Goal: Task Accomplishment & Management: Manage account settings

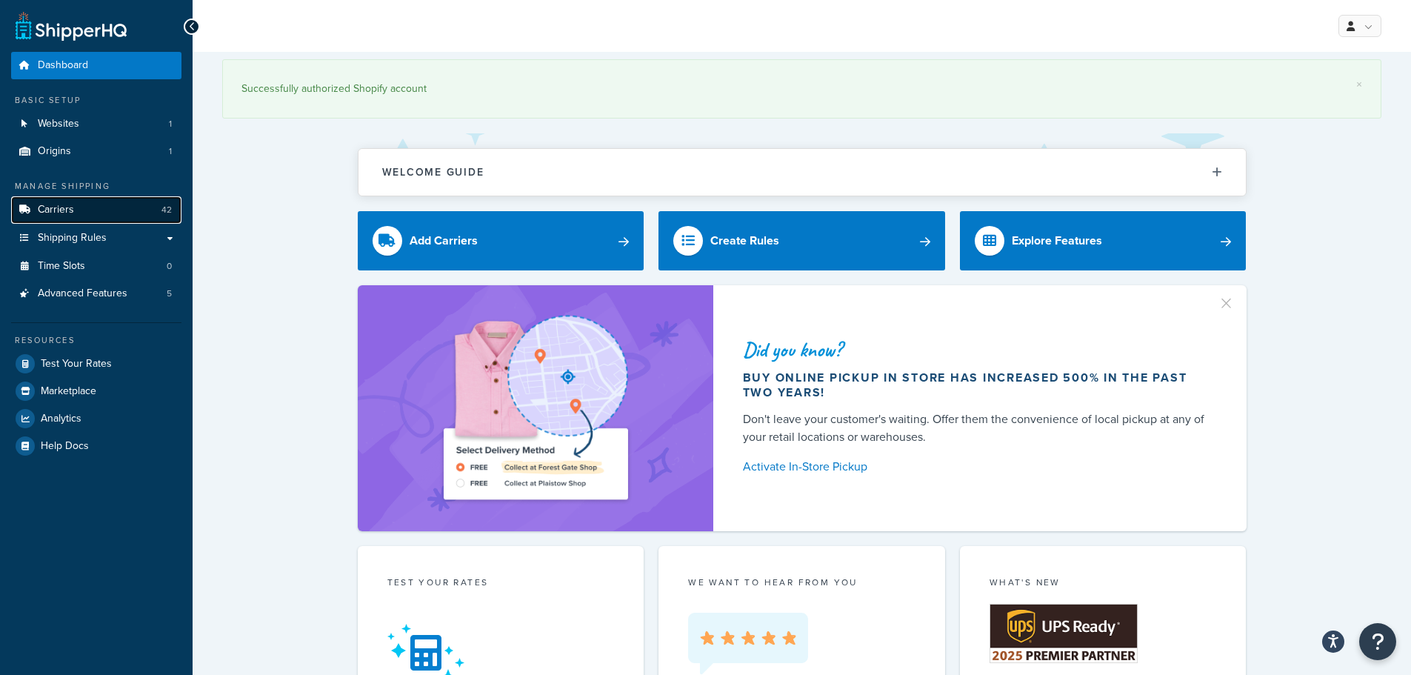
click at [120, 216] on link "Carriers 42" at bounding box center [96, 209] width 170 height 27
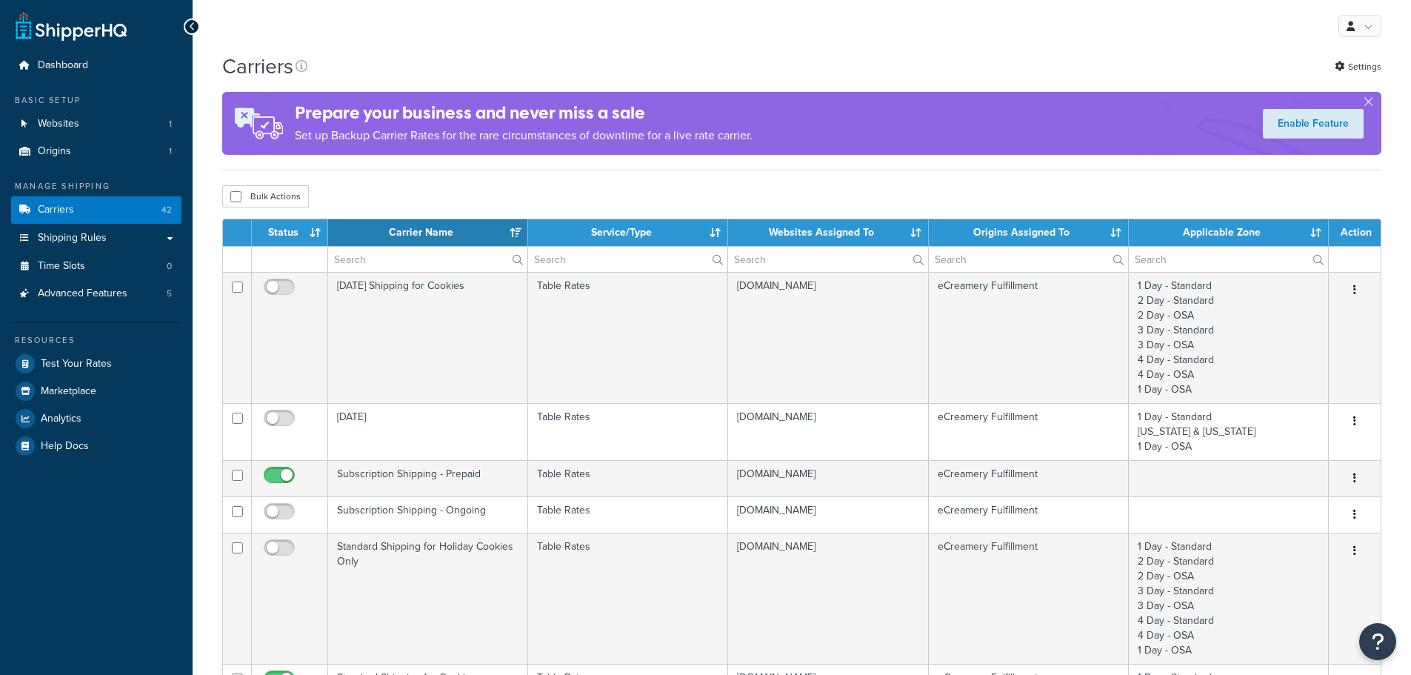
select select "15"
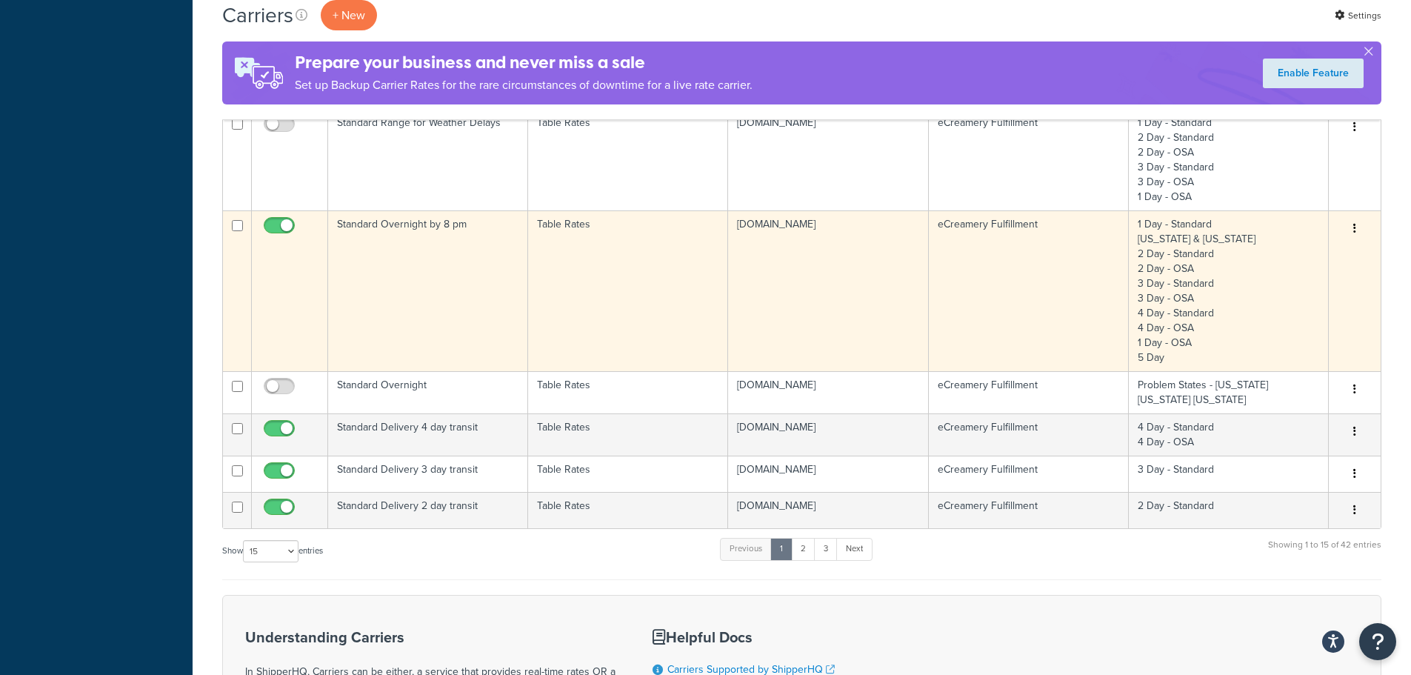
scroll to position [889, 0]
click at [468, 293] on td "Standard Overnight by 8 pm" at bounding box center [428, 290] width 200 height 161
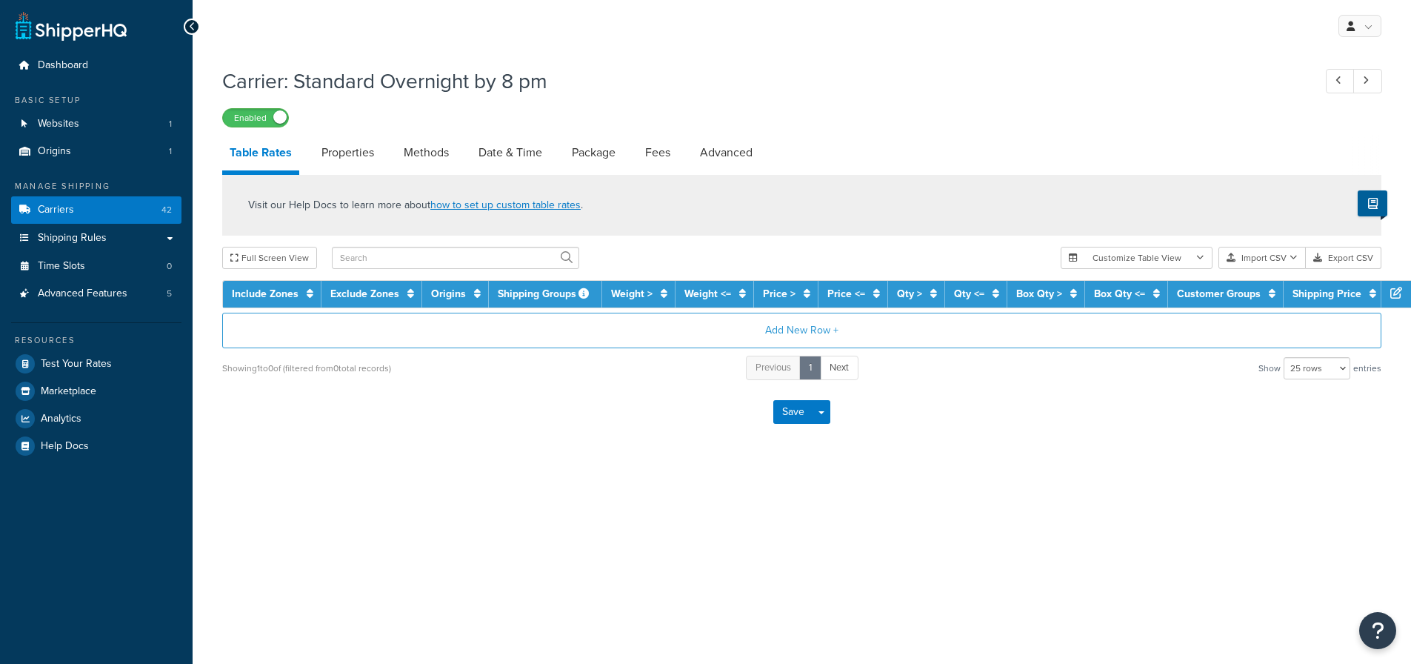
select select "25"
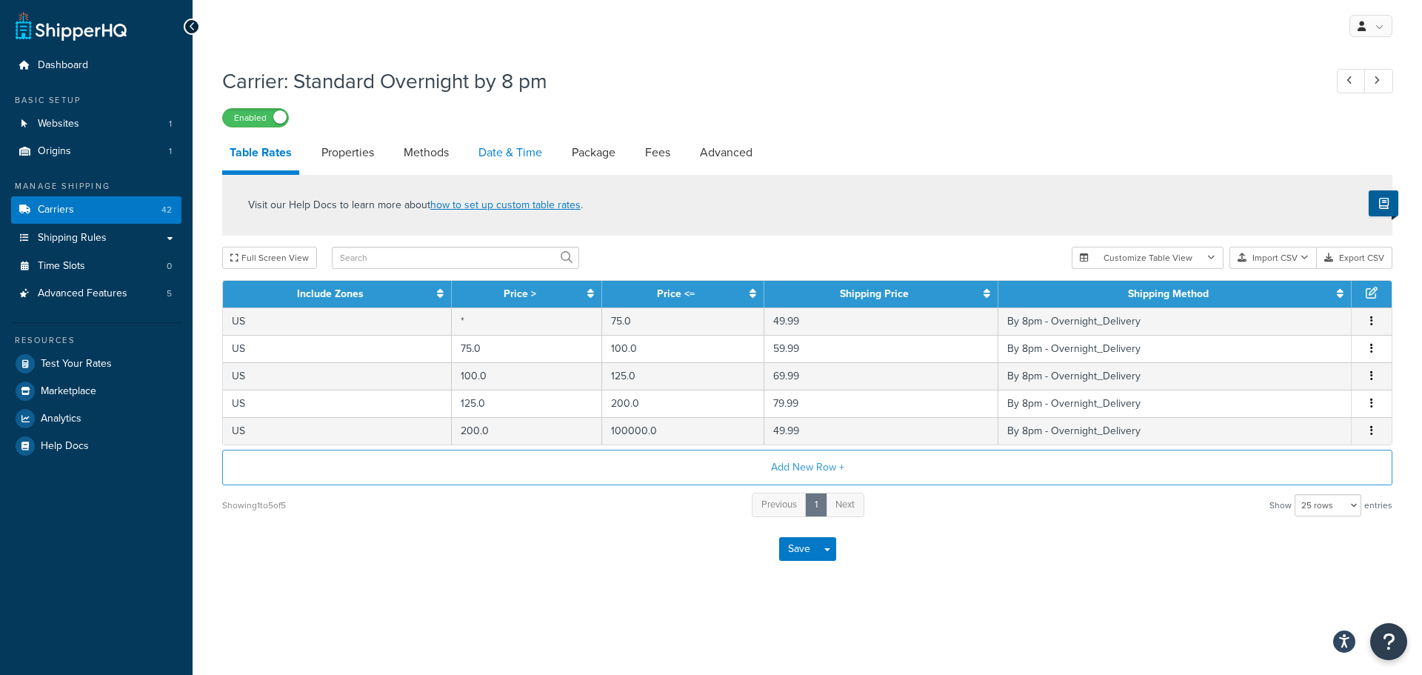
click at [523, 164] on link "Date & Time" at bounding box center [510, 153] width 79 height 36
select select "yMMMEd"
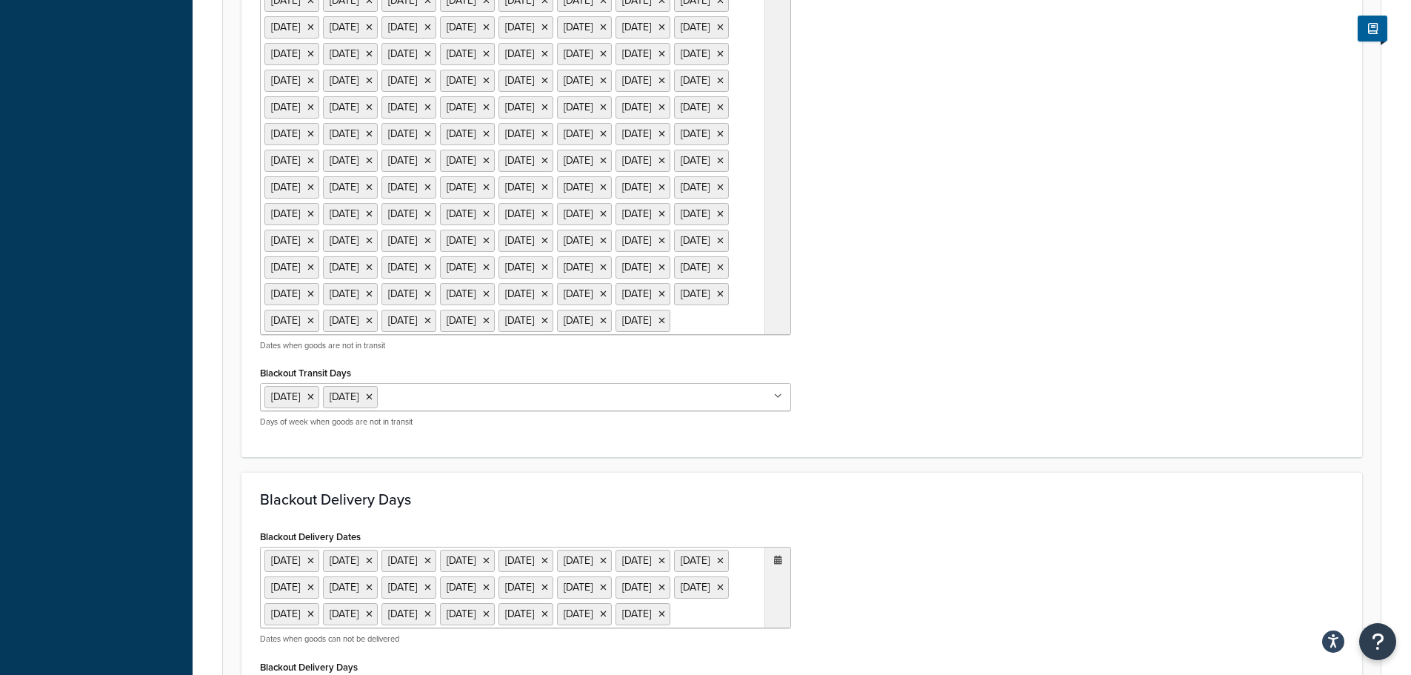
scroll to position [963, 0]
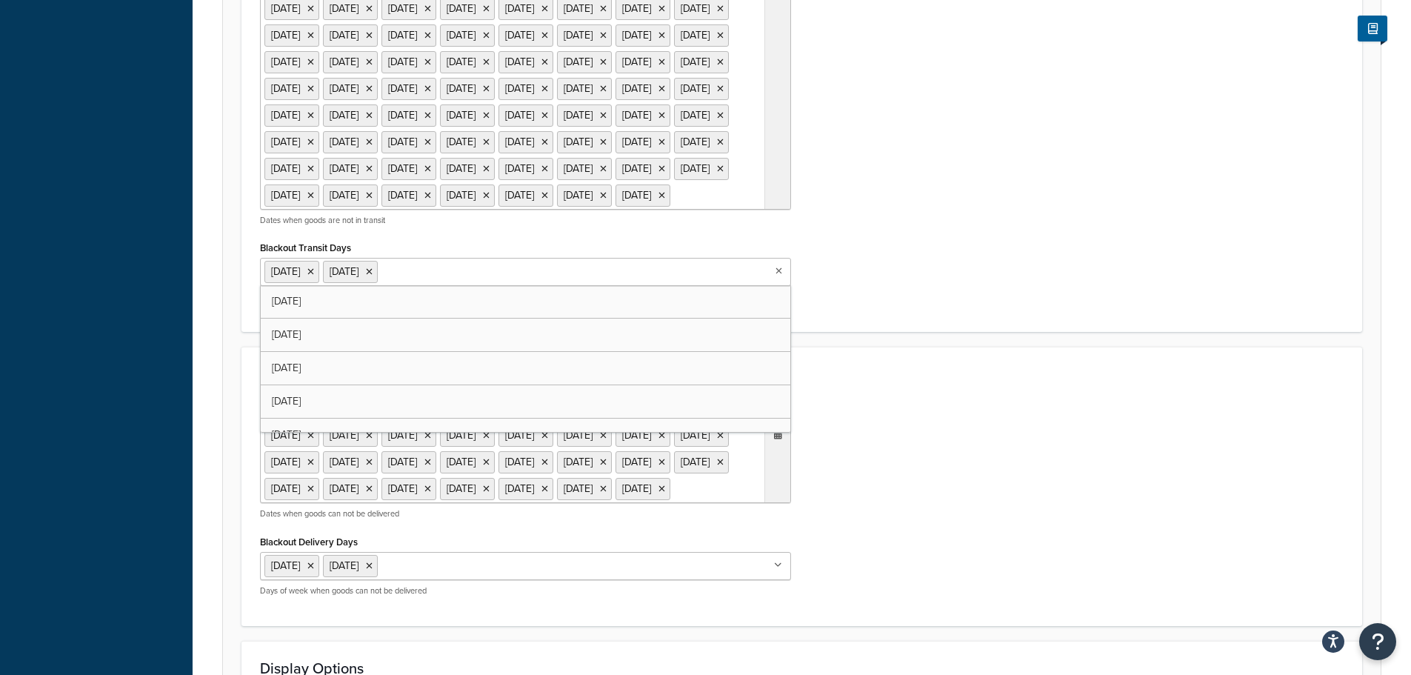
click at [532, 286] on ul "[DATE] [DATE]" at bounding box center [525, 272] width 531 height 28
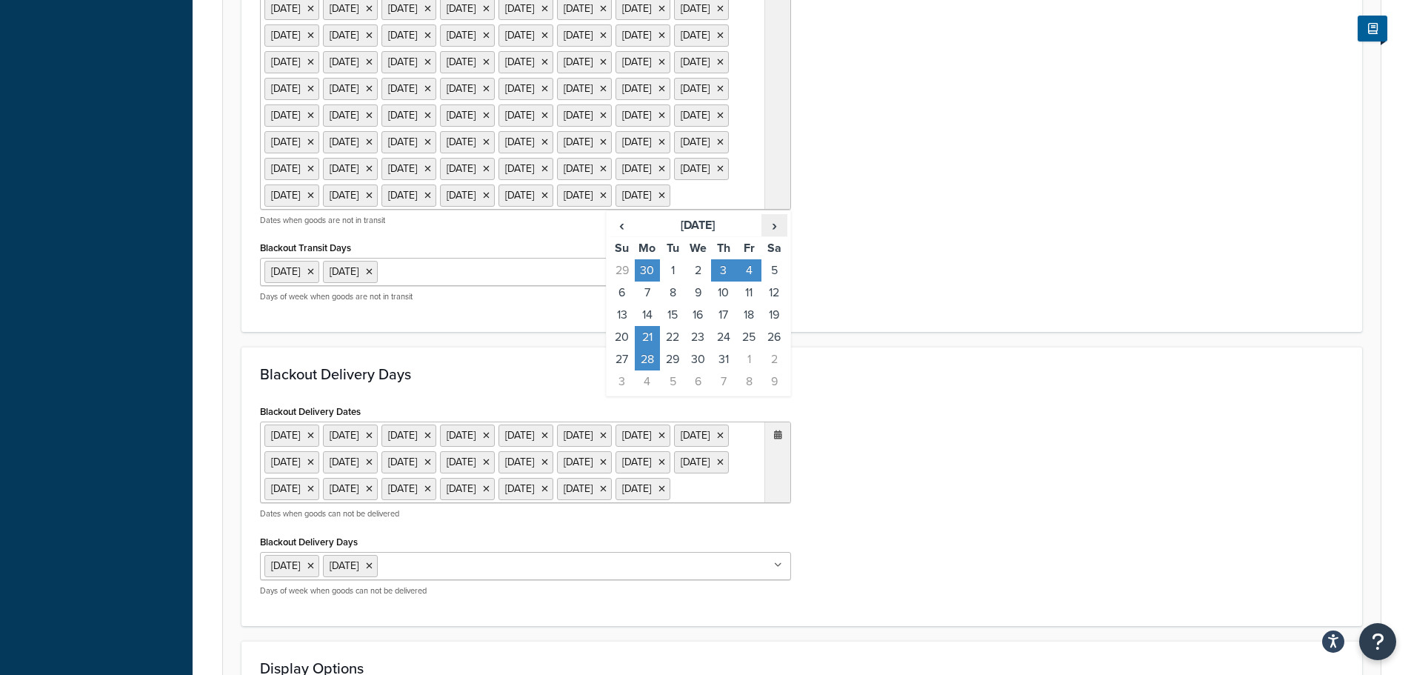
click at [772, 236] on span "›" at bounding box center [774, 225] width 24 height 21
click at [644, 326] on td "11" at bounding box center [647, 315] width 25 height 22
click at [1024, 314] on div "Blackout Transit Dates 28 Nov 2019 25 Dec 2019 1 Jan 2020 17 Feb 2020 16 Apr 20…" at bounding box center [802, 37] width 1106 height 553
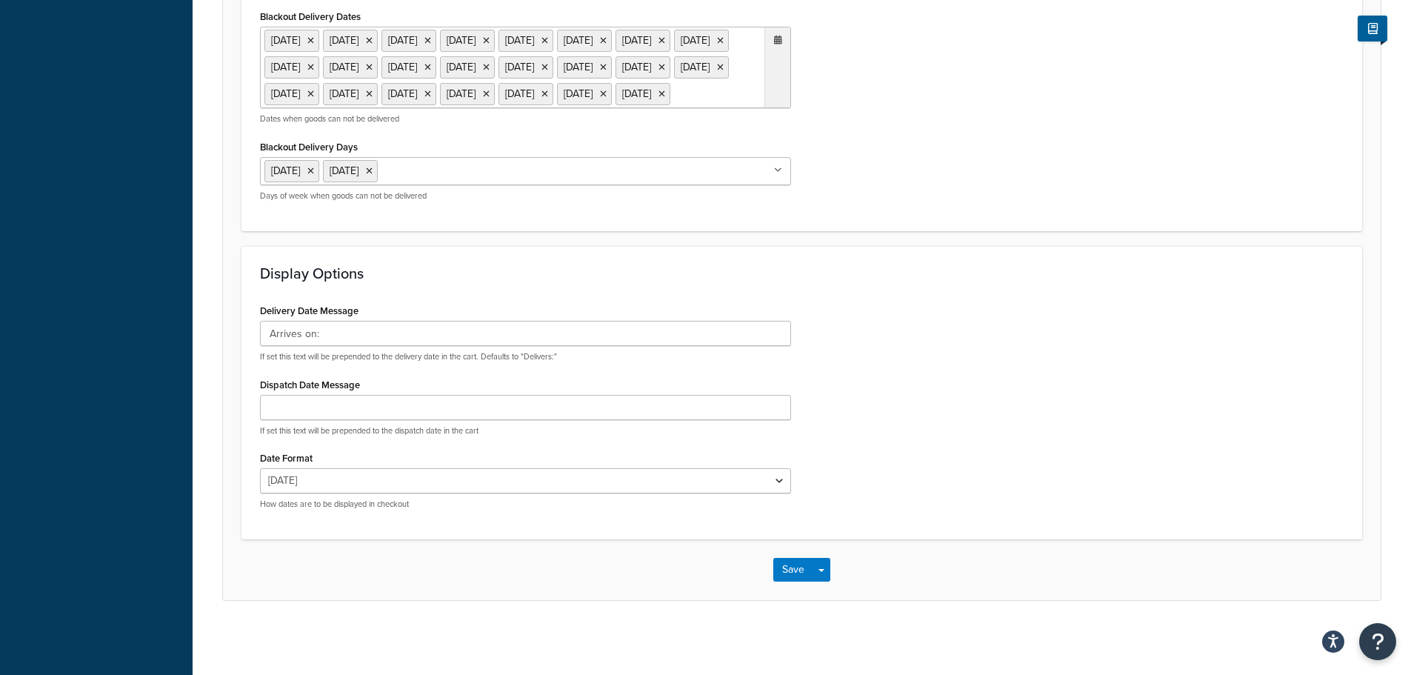
scroll to position [1651, 0]
click at [794, 568] on button "Save" at bounding box center [793, 570] width 40 height 24
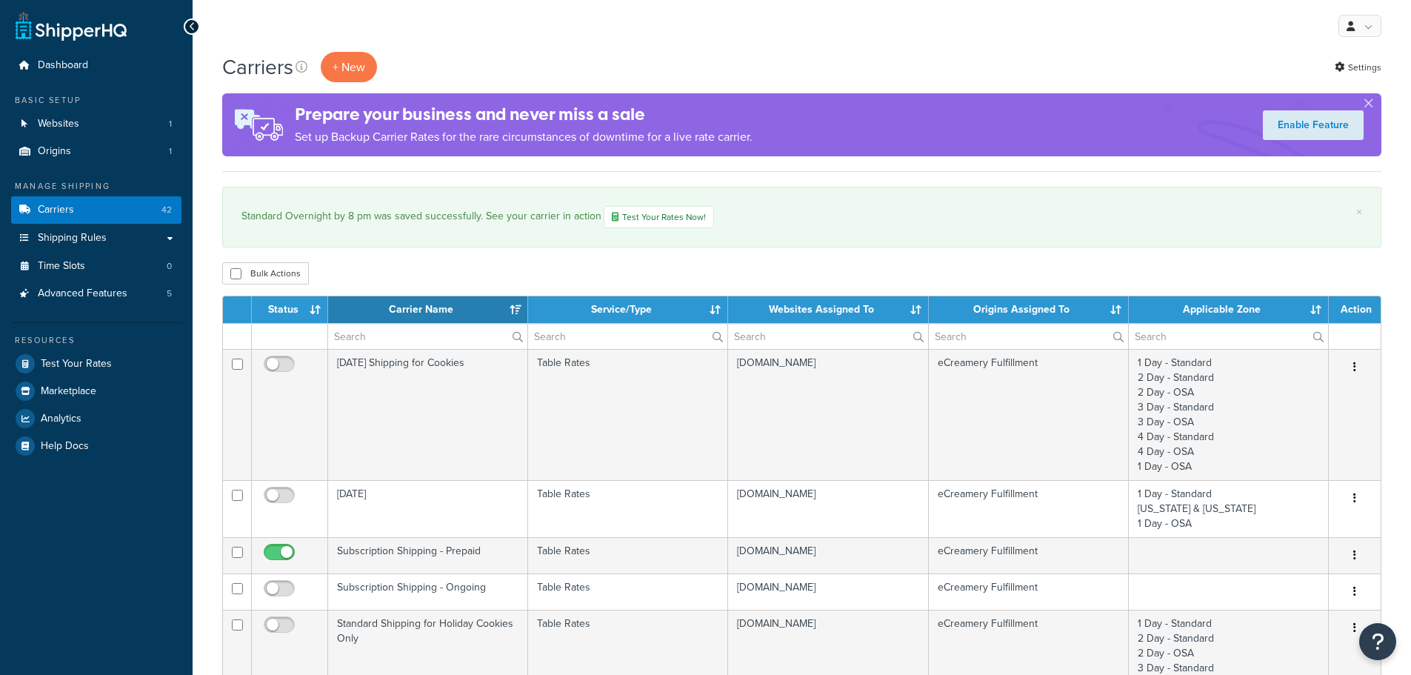
select select "15"
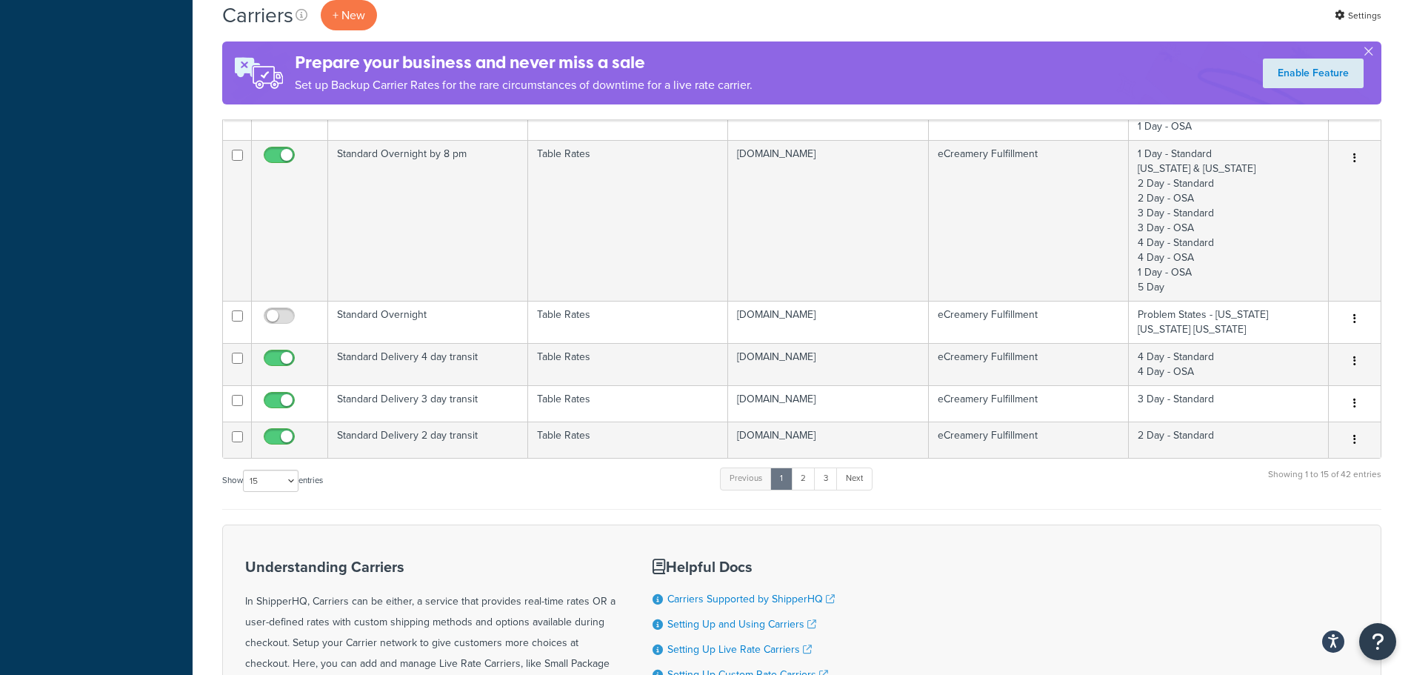
scroll to position [1037, 0]
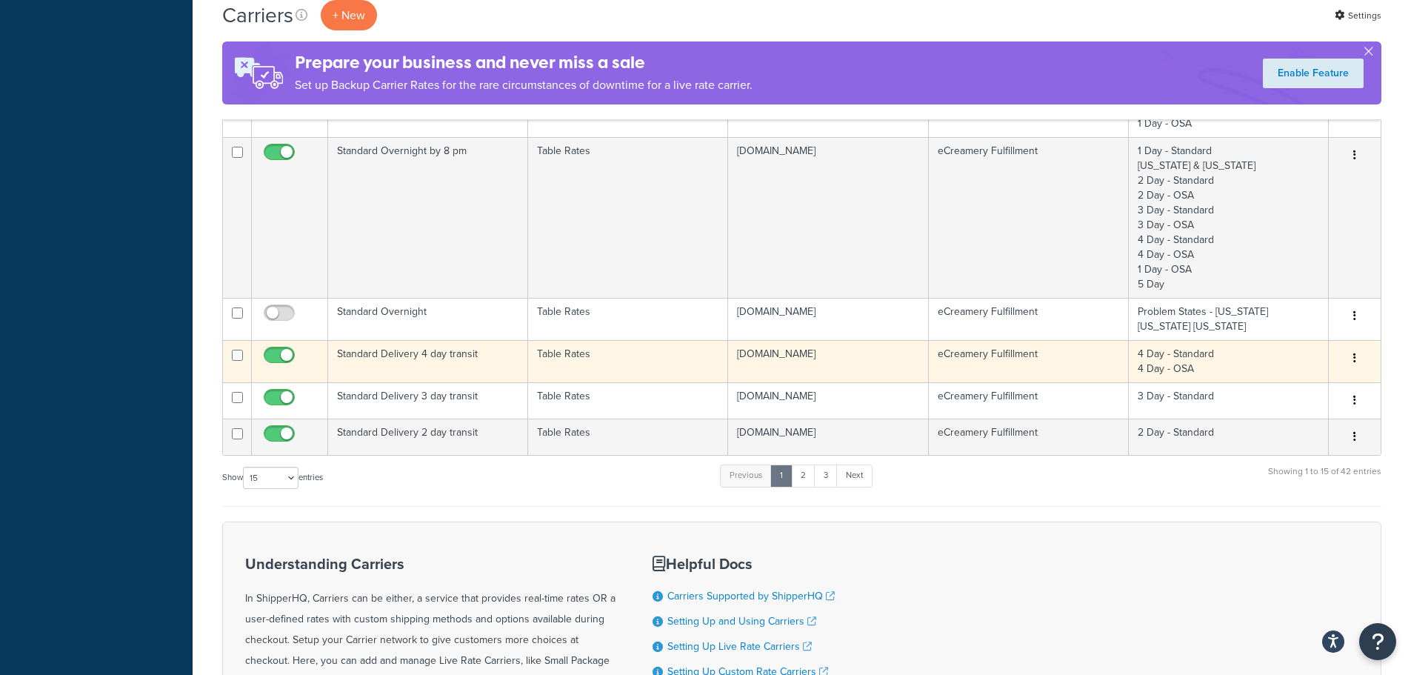
click at [418, 355] on td "Standard Delivery 4 day transit" at bounding box center [428, 361] width 200 height 42
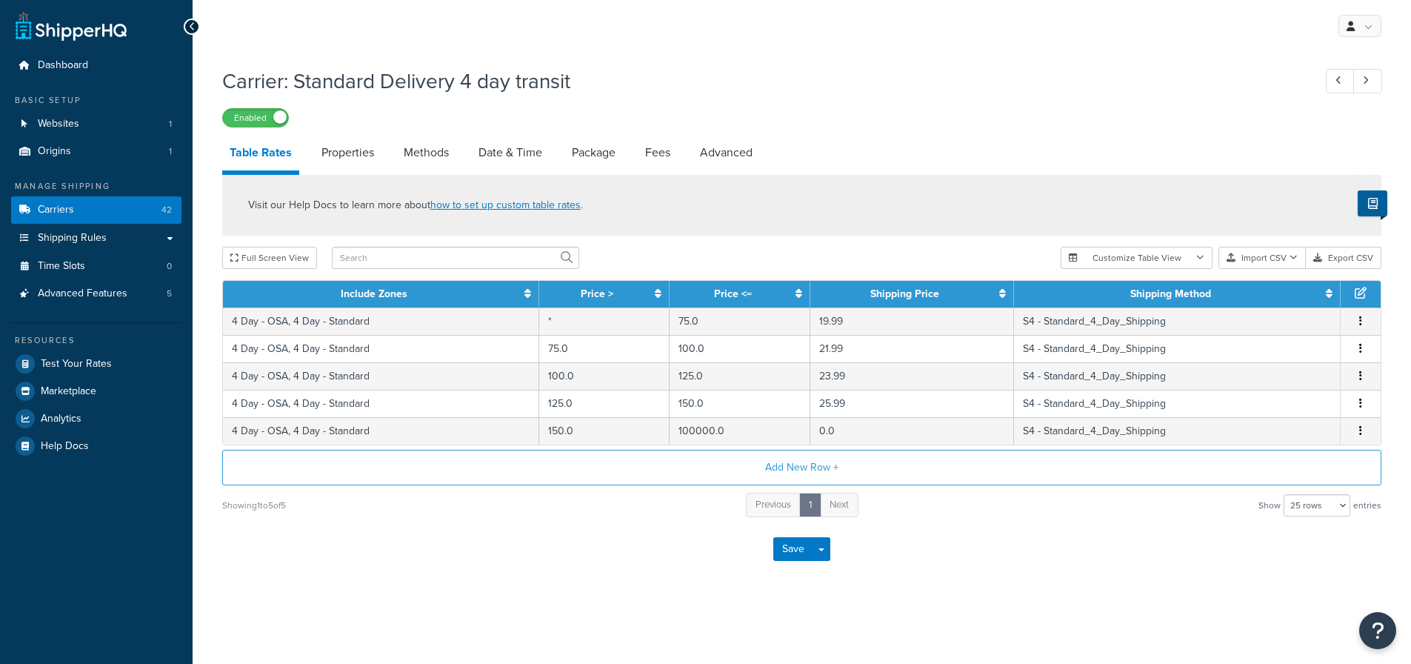
select select "25"
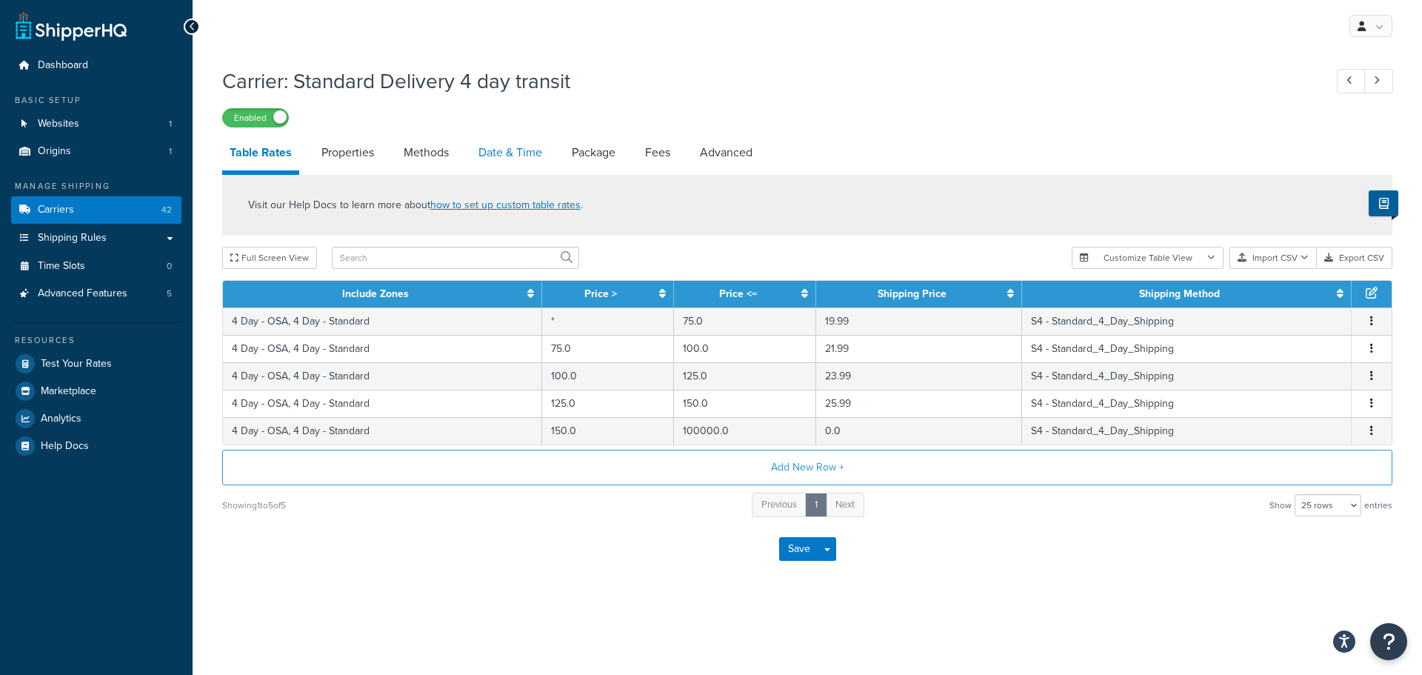
click at [516, 155] on link "Date & Time" at bounding box center [510, 153] width 79 height 36
select select "yMMMEd"
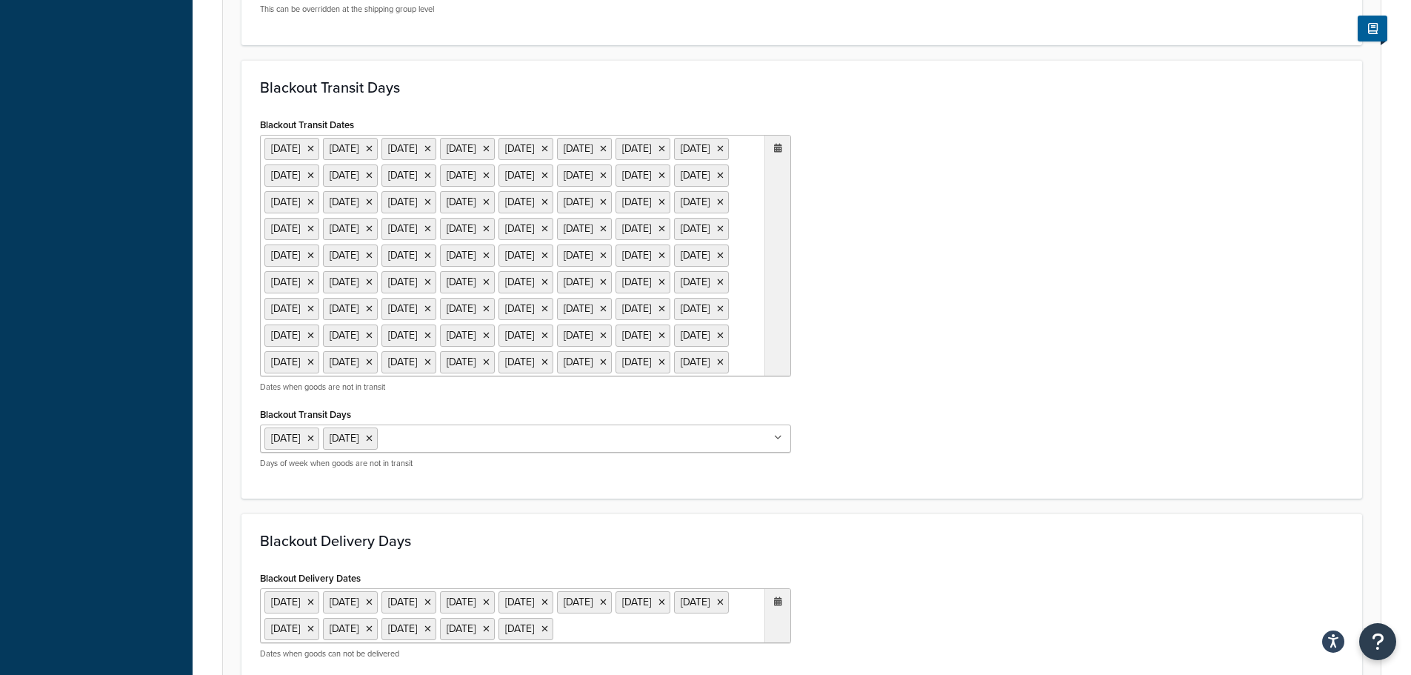
scroll to position [815, 0]
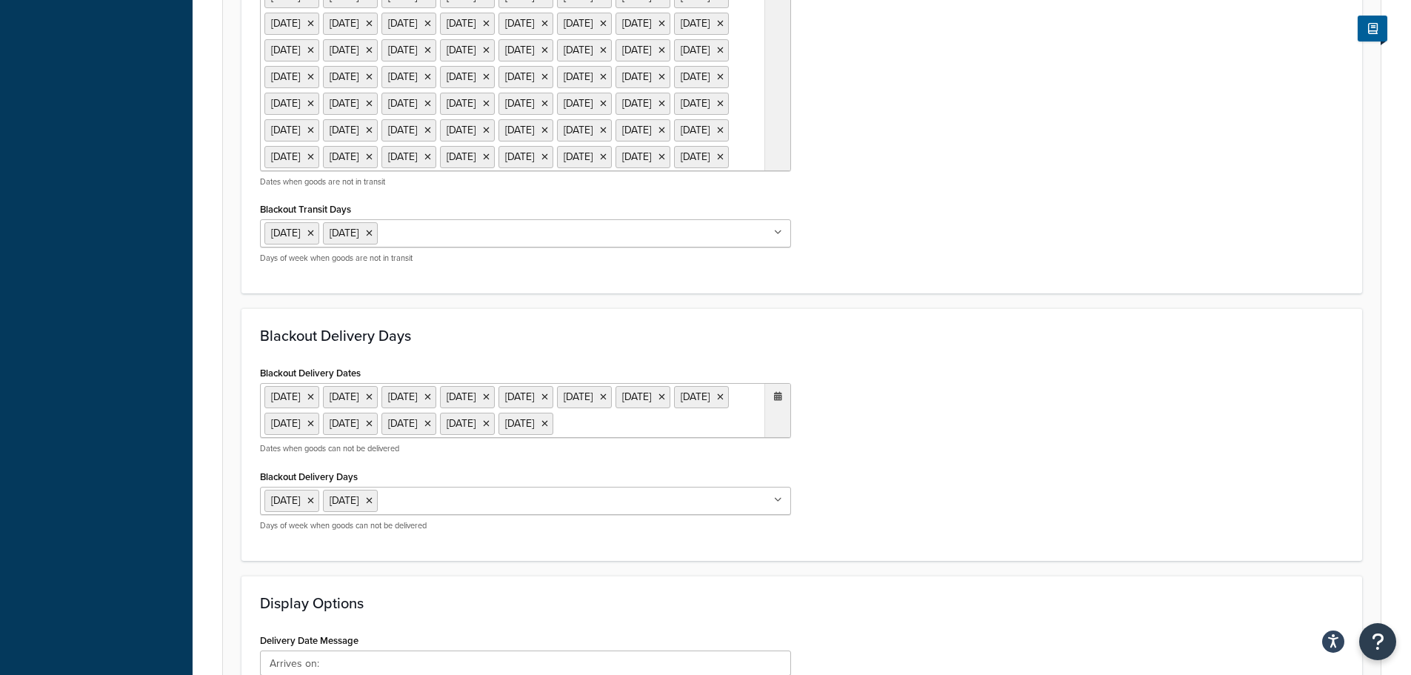
click at [628, 171] on ul "[DATE] [DATE] [DATE] [DATE] [DATE] [DATE] [DATE] [DATE] [DATE] [DATE] [DATE] [D…" at bounding box center [525, 50] width 531 height 241
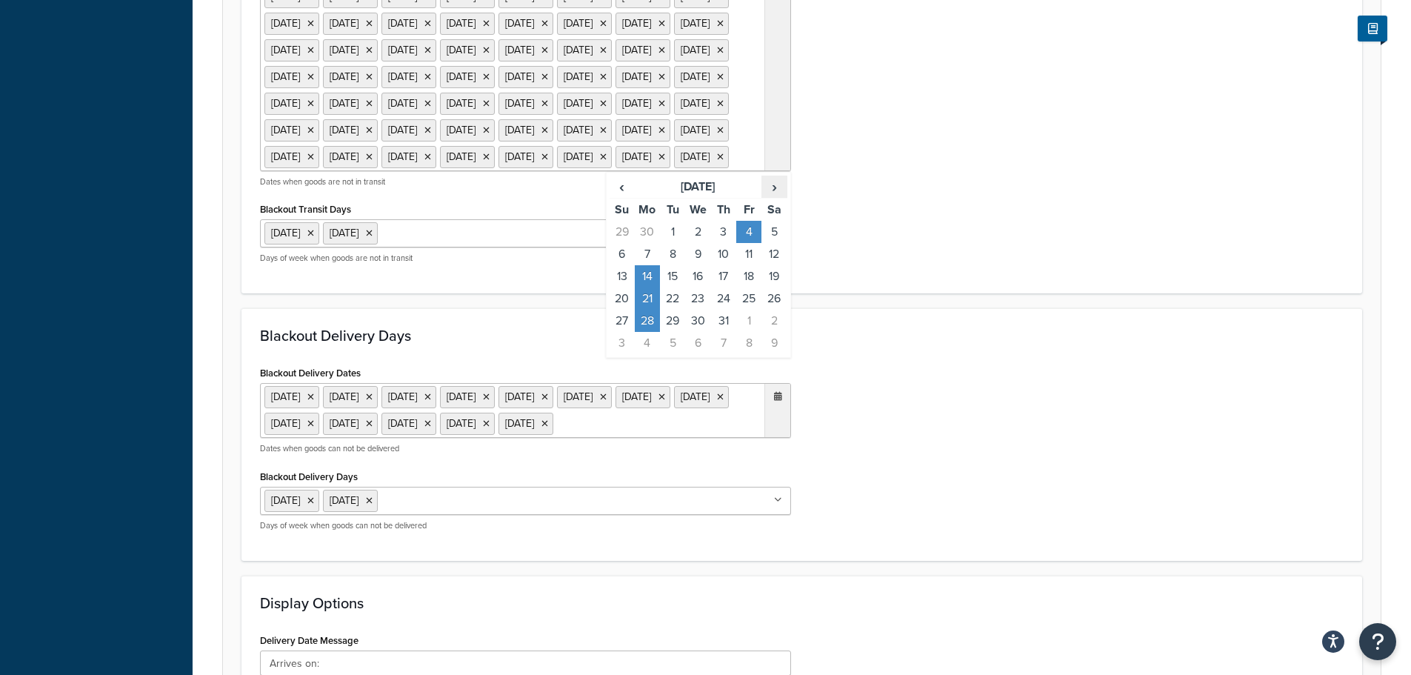
click at [781, 197] on span "›" at bounding box center [774, 186] width 24 height 21
click at [638, 287] on td "11" at bounding box center [647, 276] width 25 height 22
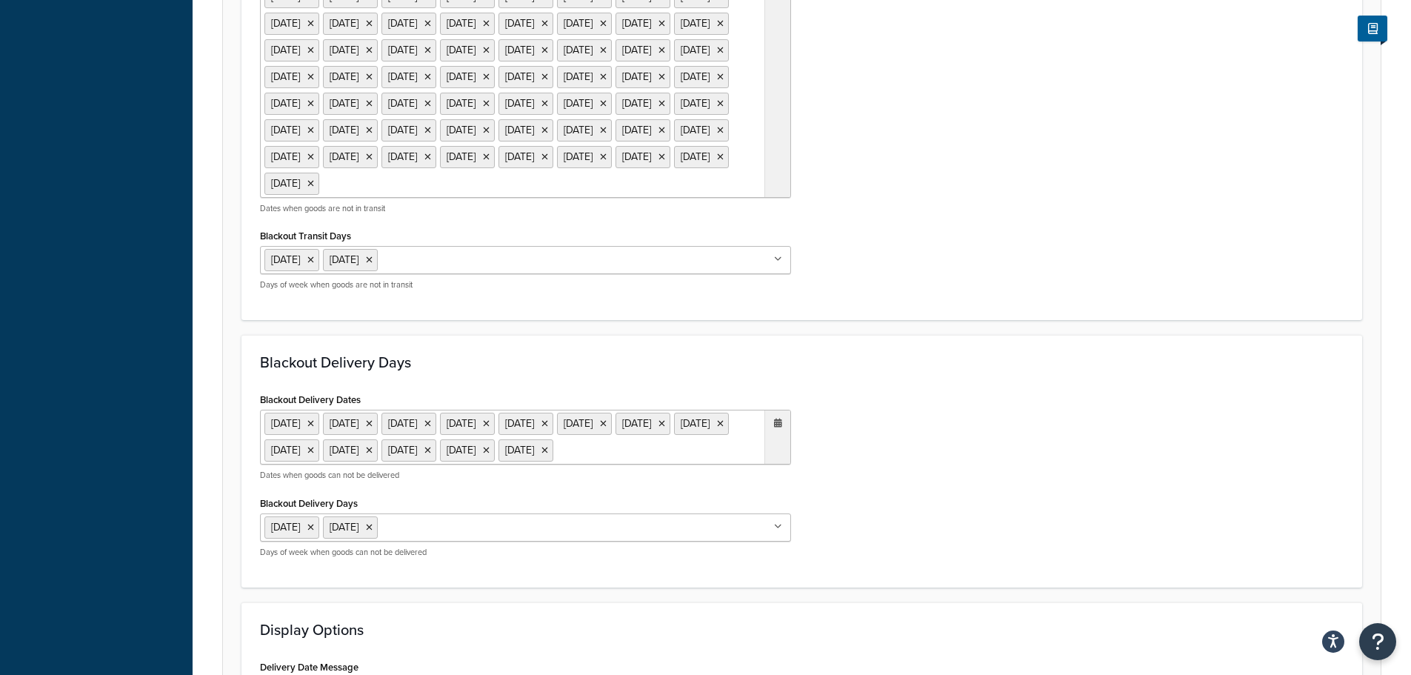
click at [919, 263] on div "Blackout Transit Dates [DATE] [DATE] [DATE] [DATE] [DATE] [DATE] [DATE] [DATE] …" at bounding box center [802, 105] width 1106 height 393
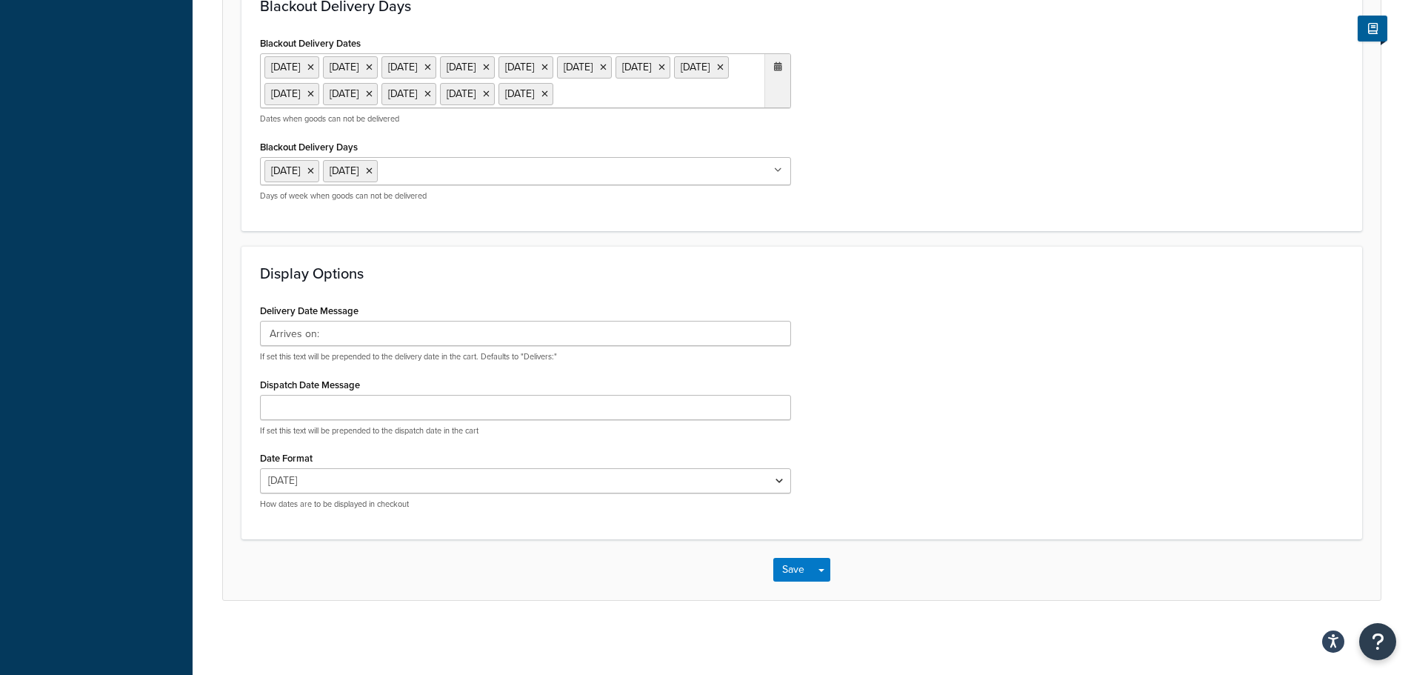
scroll to position [1304, 0]
click at [784, 572] on button "Save" at bounding box center [793, 570] width 40 height 24
